Goal: Check status: Check status

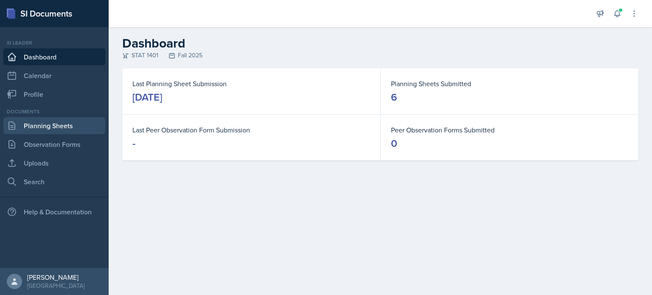
click at [78, 119] on link "Planning Sheets" at bounding box center [54, 125] width 102 height 17
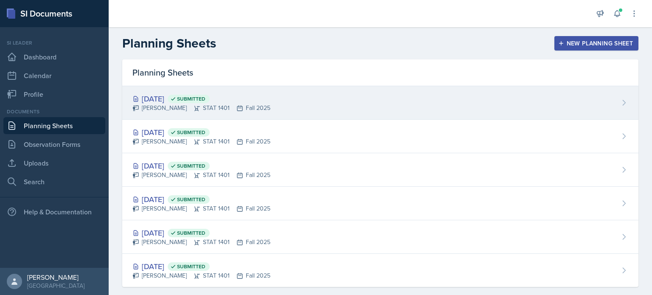
click at [146, 98] on div "[DATE] Submitted" at bounding box center [201, 98] width 138 height 11
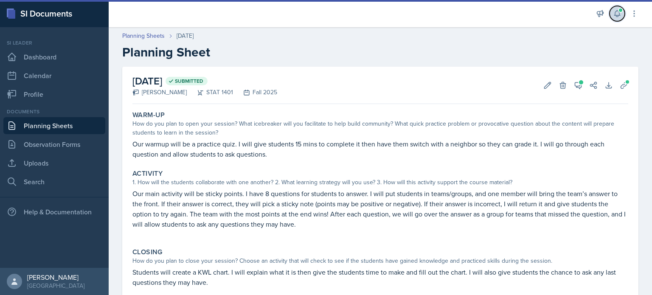
click at [622, 10] on span at bounding box center [620, 10] width 5 height 5
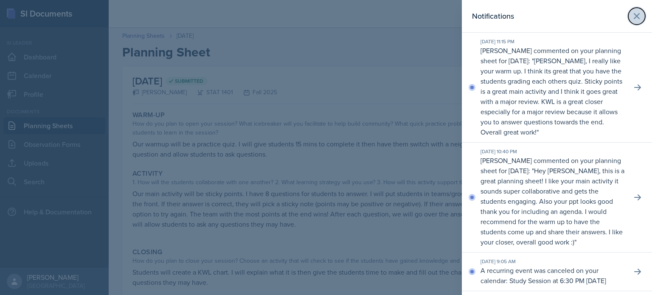
click at [634, 14] on icon at bounding box center [636, 16] width 5 height 5
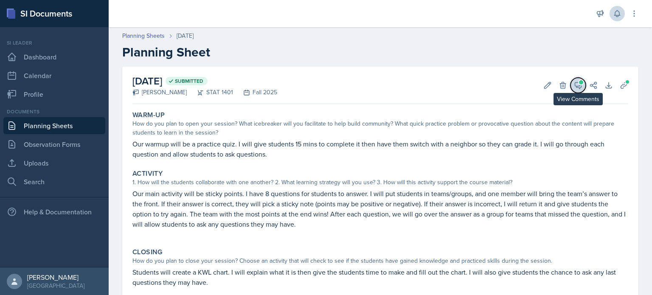
click at [574, 87] on icon at bounding box center [578, 85] width 8 height 8
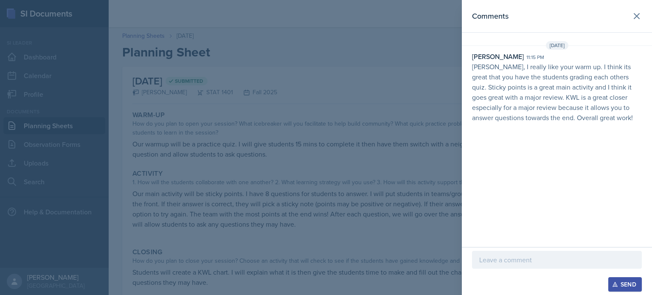
click at [640, 8] on header "Comments" at bounding box center [557, 16] width 190 height 33
click at [638, 17] on icon at bounding box center [637, 16] width 10 height 10
